Goal: Transaction & Acquisition: Purchase product/service

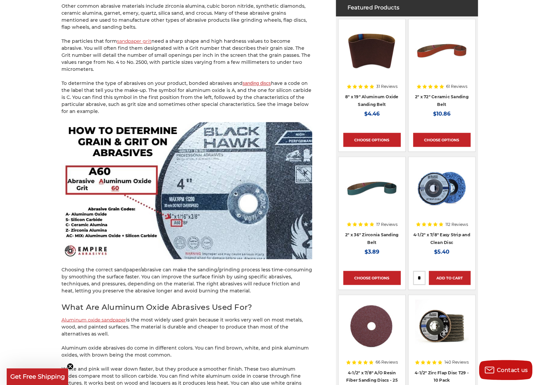
scroll to position [419, 0]
click at [446, 243] on link "4-1/2" x 7/8" Easy Strip and Clean Disc" at bounding box center [441, 238] width 57 height 13
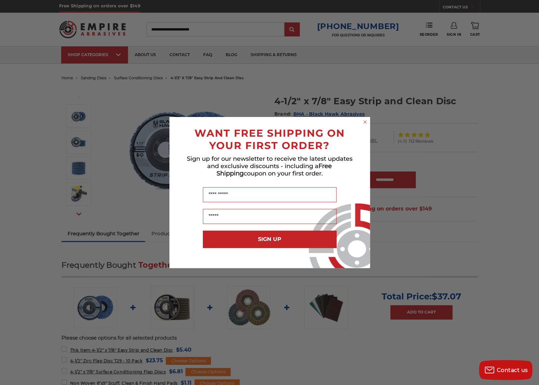
click at [160, 108] on div "Close dialog WANT FREE SHIPPING ON YOUR FIRST ORDER? Sign up for our newsletter…" at bounding box center [269, 192] width 539 height 385
click at [363, 123] on circle "Close dialog" at bounding box center [365, 122] width 6 height 6
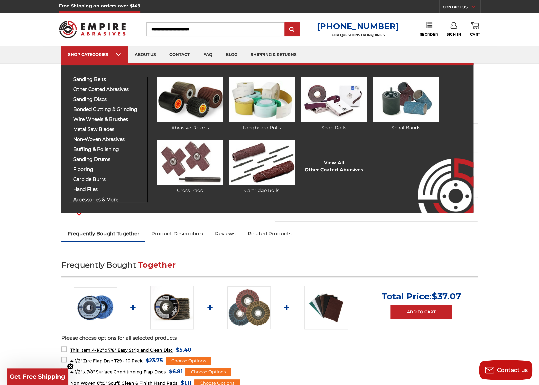
click at [176, 105] on img at bounding box center [190, 99] width 66 height 45
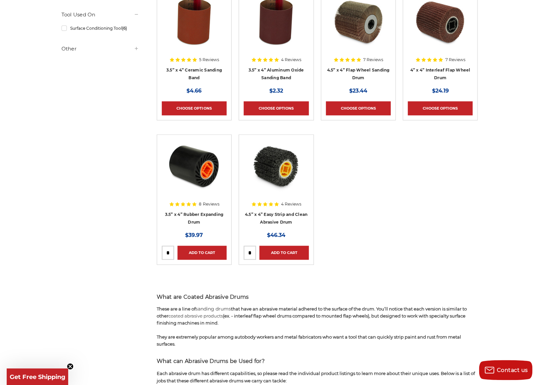
scroll to position [158, 0]
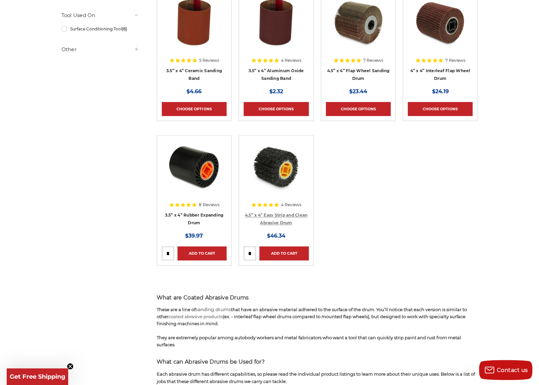
click at [260, 215] on link "4.5” x 4” Easy Strip and Clean Abrasive Drum" at bounding box center [276, 219] width 63 height 13
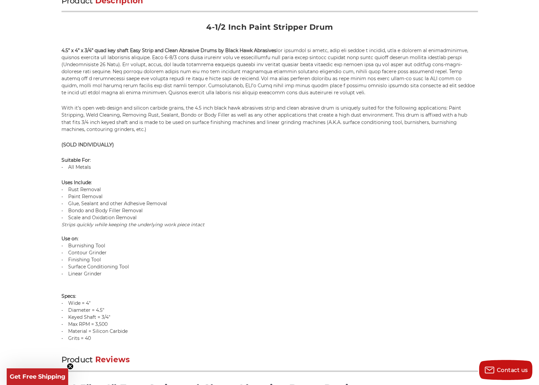
scroll to position [419, 0]
